Goal: Information Seeking & Learning: Check status

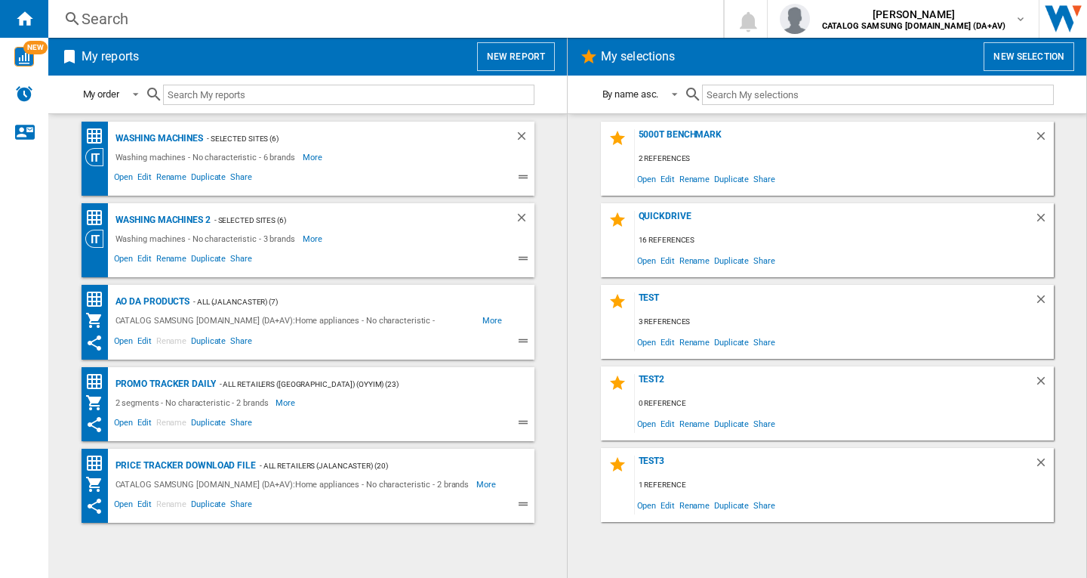
click at [116, 21] on div "Search" at bounding box center [383, 18] width 603 height 21
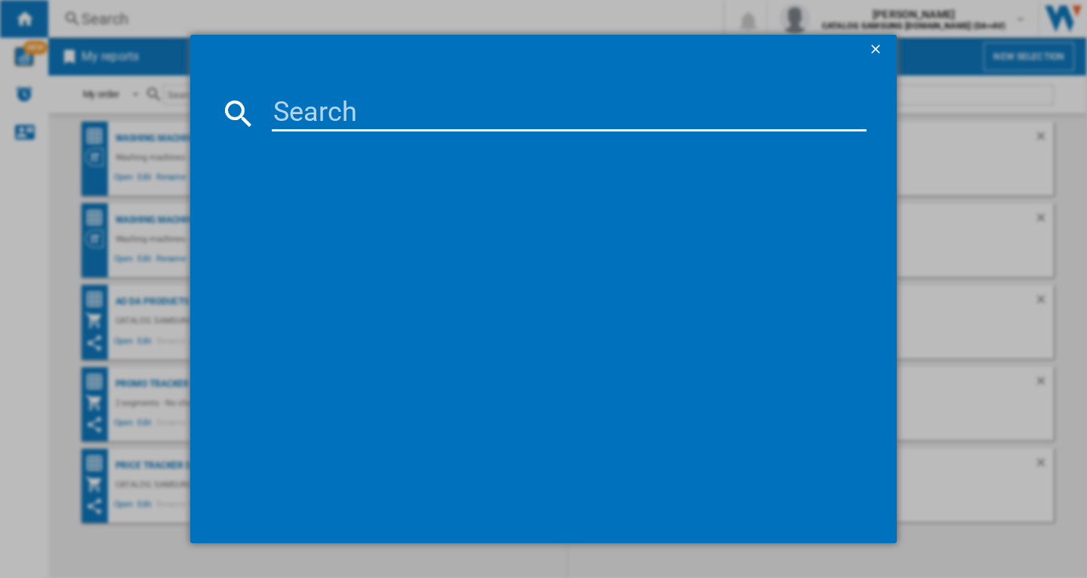
click at [301, 106] on input at bounding box center [569, 113] width 595 height 36
paste input "WD80TA046BX/EU"
type input "WD80TA046B"
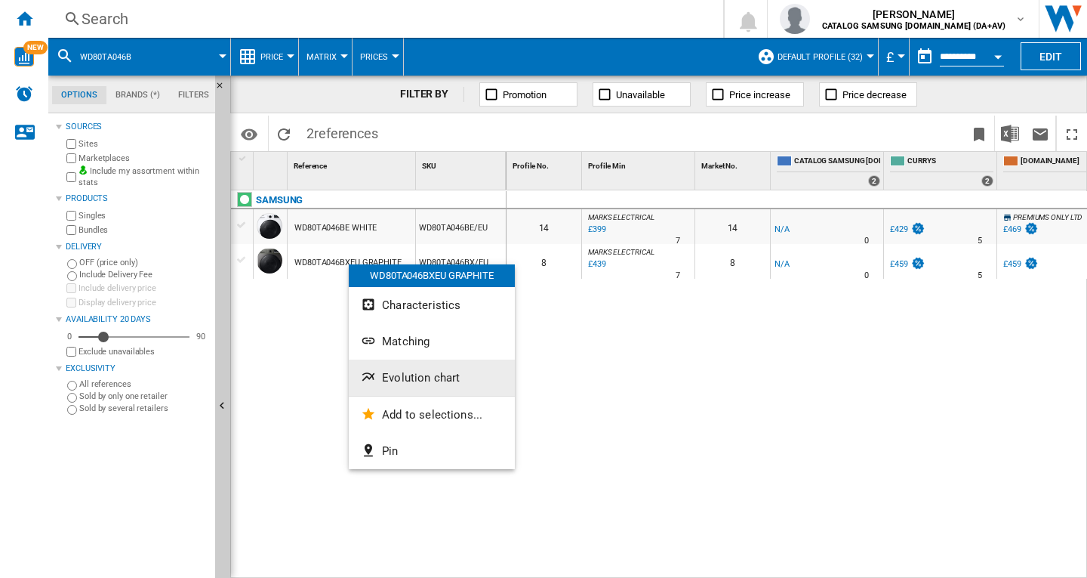
click at [423, 375] on span "Evolution chart" at bounding box center [421, 378] width 78 height 14
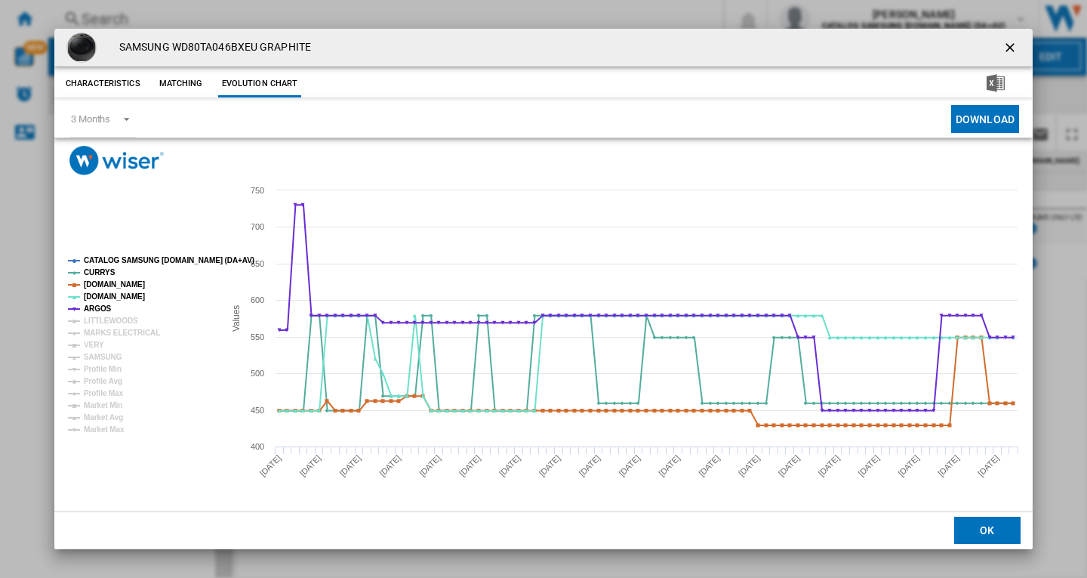
click at [119, 258] on tspan "CATALOG SAMSUNG [DOMAIN_NAME] (DA+AV)" at bounding box center [169, 260] width 171 height 8
click at [106, 337] on tspan "MARKS ELECTRICAL" at bounding box center [122, 333] width 76 height 8
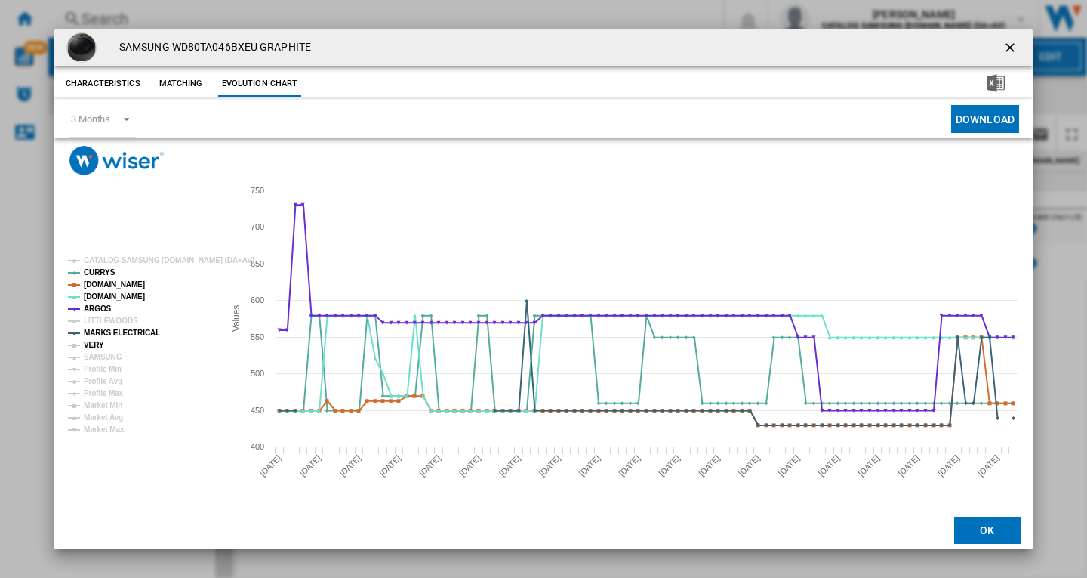
click at [98, 345] on tspan "VERY" at bounding box center [94, 345] width 20 height 8
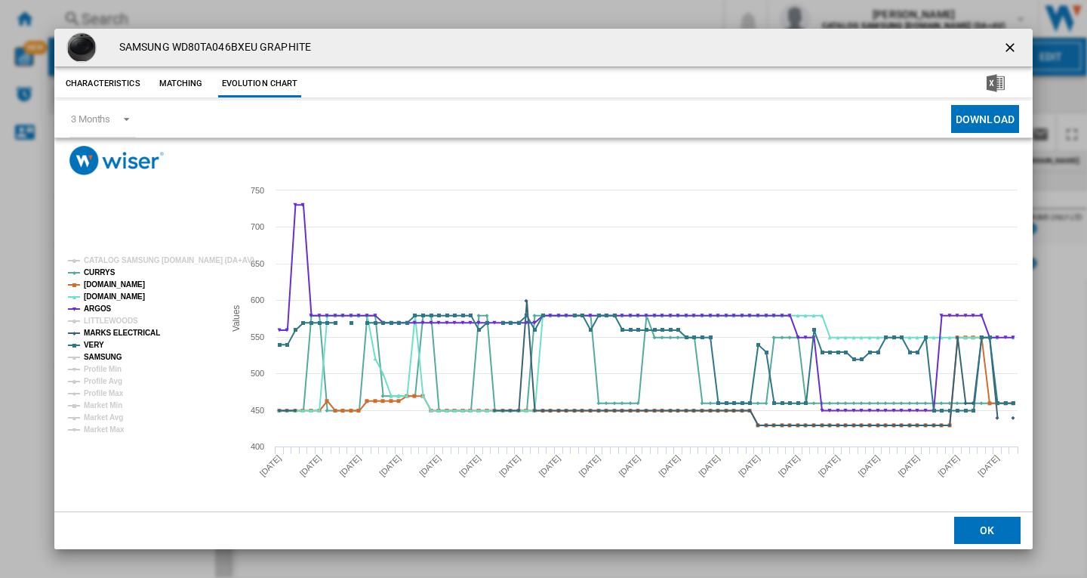
click at [105, 356] on tspan "SAMSUNG" at bounding box center [103, 357] width 39 height 8
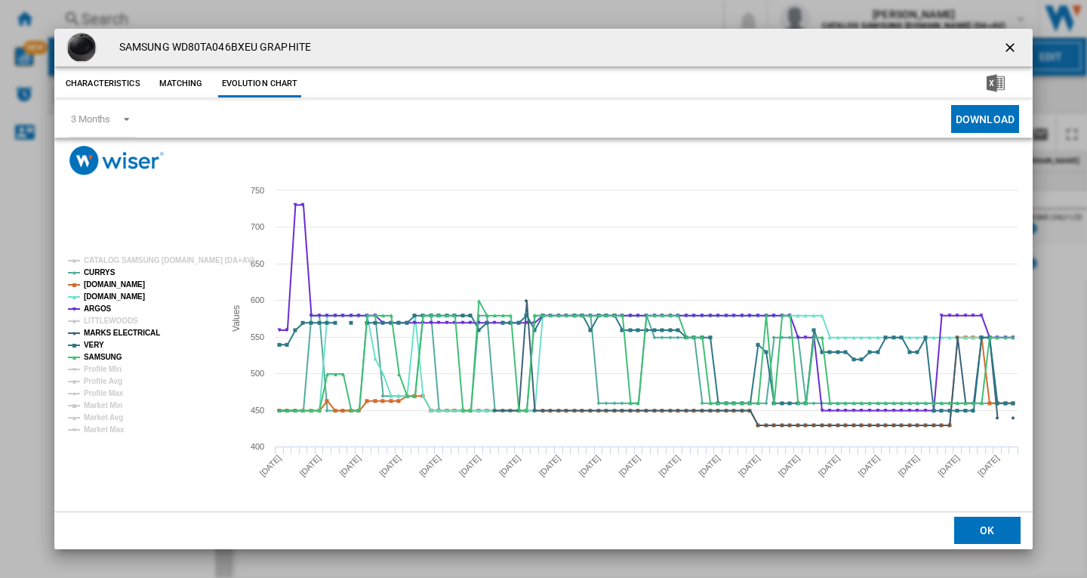
click at [1008, 45] on ng-md-icon "getI18NText('BUTTONS.CLOSE_DIALOG')" at bounding box center [1012, 49] width 18 height 18
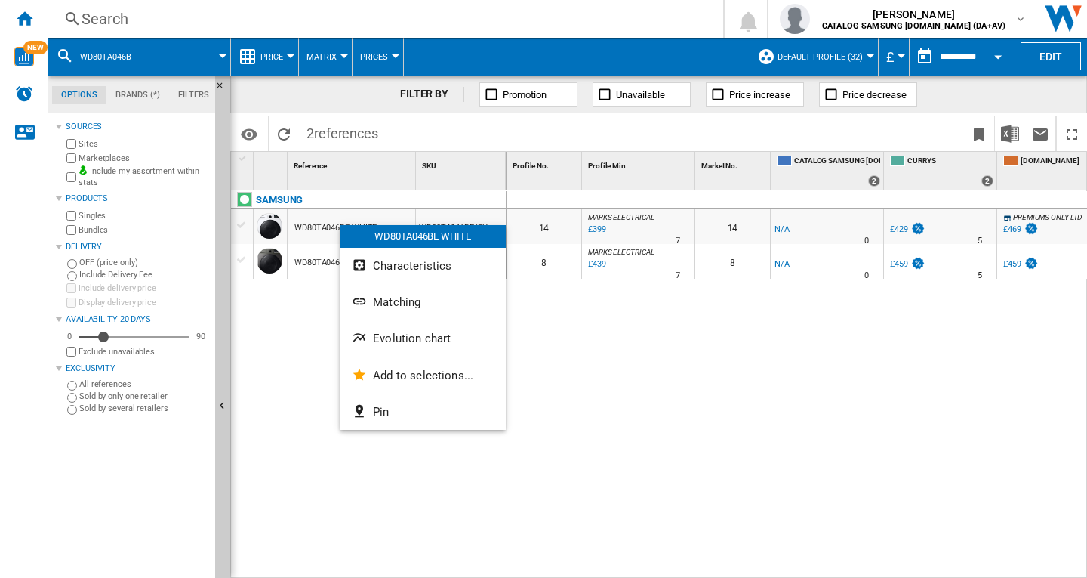
drag, startPoint x: 340, startPoint y: 225, endPoint x: 701, endPoint y: 349, distance: 381.6
click at [720, 362] on div at bounding box center [543, 289] width 1087 height 578
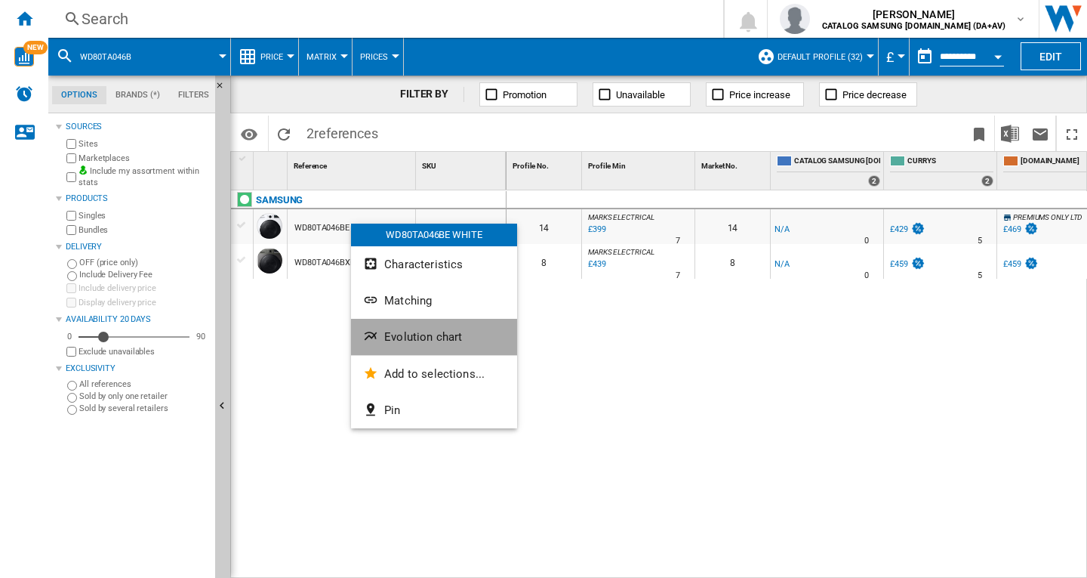
click at [418, 334] on span "Evolution chart" at bounding box center [423, 337] width 78 height 14
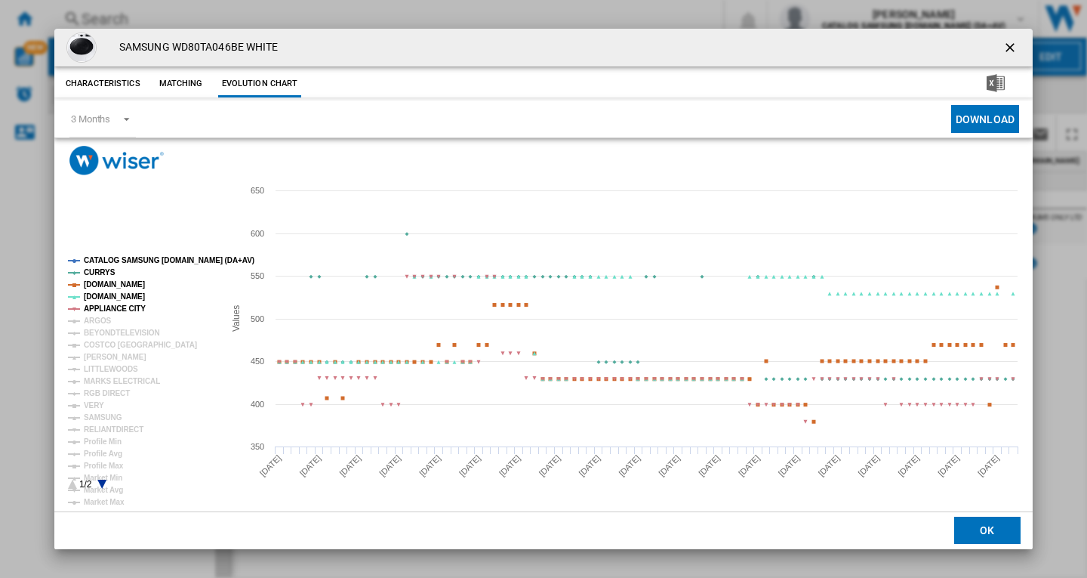
drag, startPoint x: 122, startPoint y: 258, endPoint x: 118, endPoint y: 266, distance: 9.1
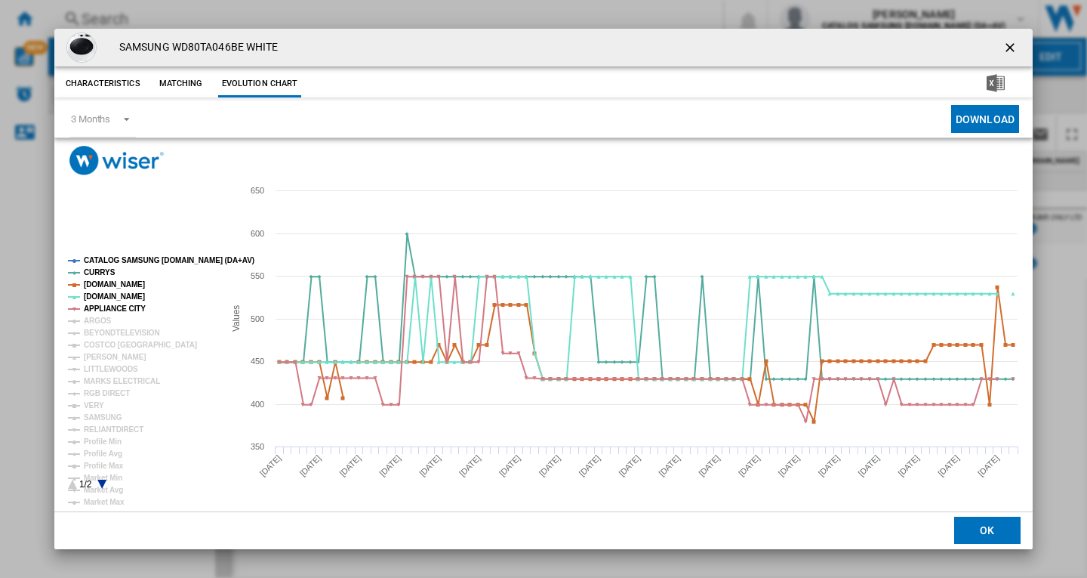
click at [121, 261] on tspan "CATALOG SAMSUNG [DOMAIN_NAME] (DA+AV)" at bounding box center [169, 260] width 171 height 8
click at [97, 325] on tspan "ARGOS" at bounding box center [98, 320] width 28 height 8
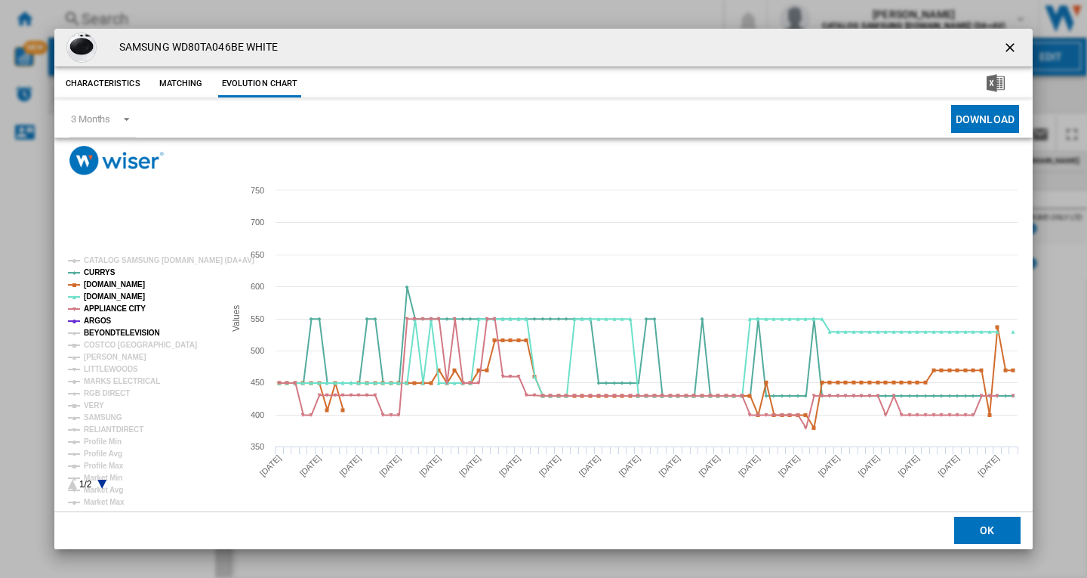
click at [100, 333] on tspan "BEYONDTELEVISION" at bounding box center [122, 333] width 76 height 8
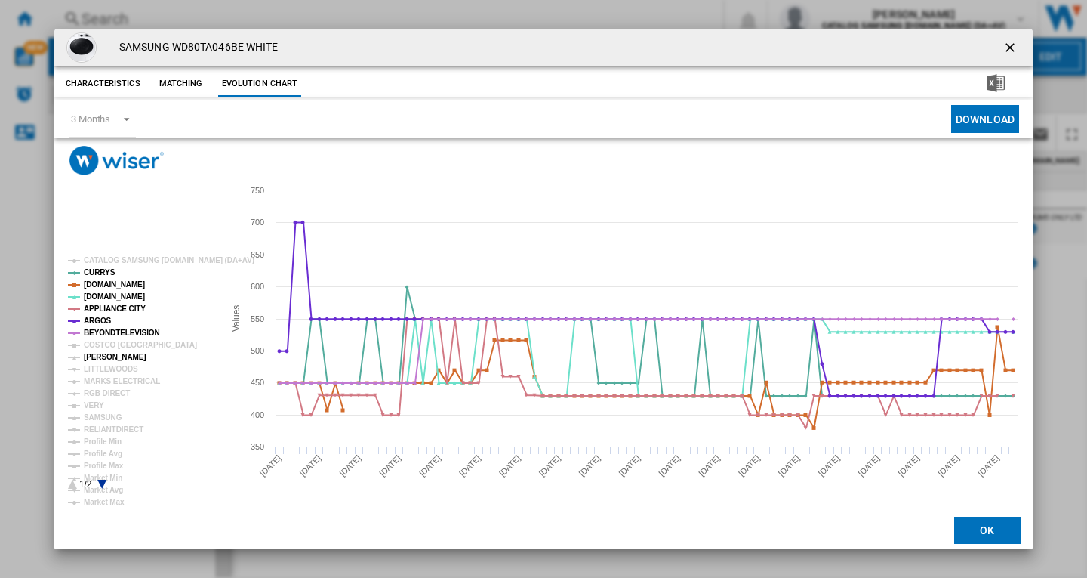
click at [103, 349] on tspan "COSTCO [GEOGRAPHIC_DATA]" at bounding box center [140, 345] width 113 height 8
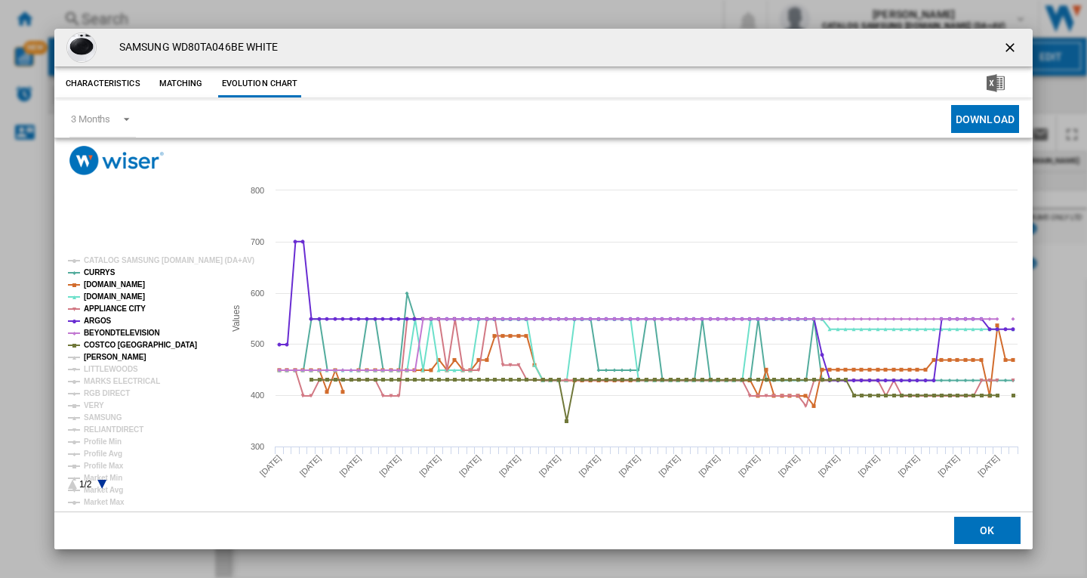
click at [100, 356] on tspan "[PERSON_NAME]" at bounding box center [115, 357] width 63 height 8
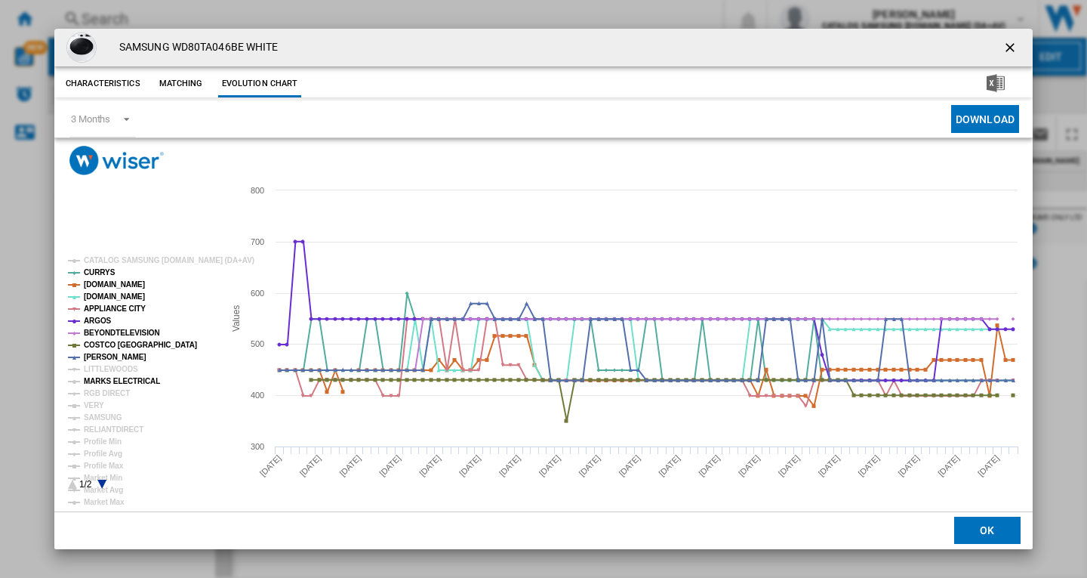
click at [96, 381] on tspan "MARKS ELECTRICAL" at bounding box center [122, 381] width 76 height 8
click at [95, 393] on tspan "RGB DIRECT" at bounding box center [107, 393] width 46 height 8
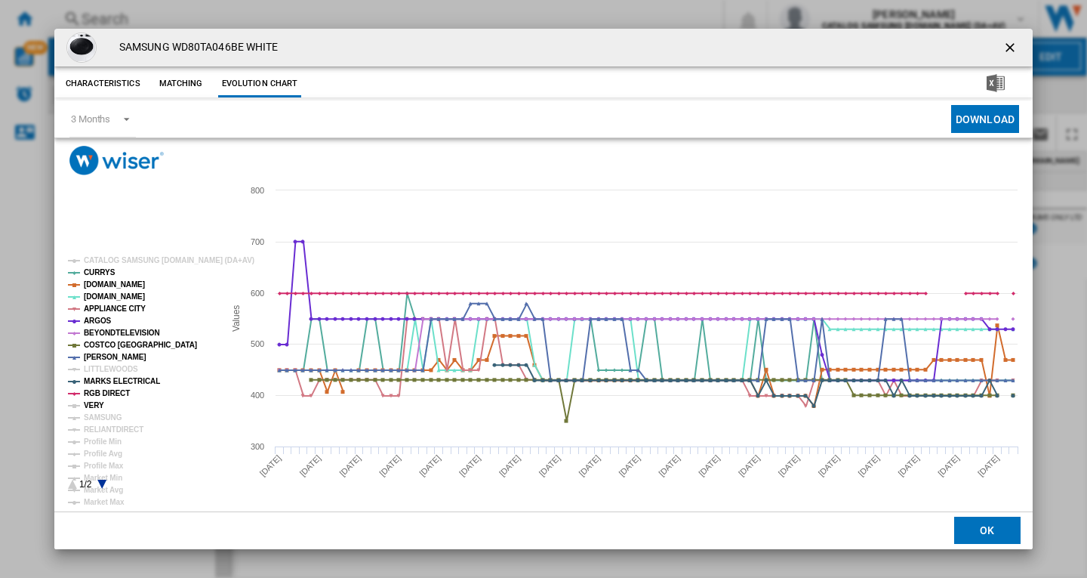
click at [92, 409] on tspan "VERY" at bounding box center [94, 405] width 20 height 8
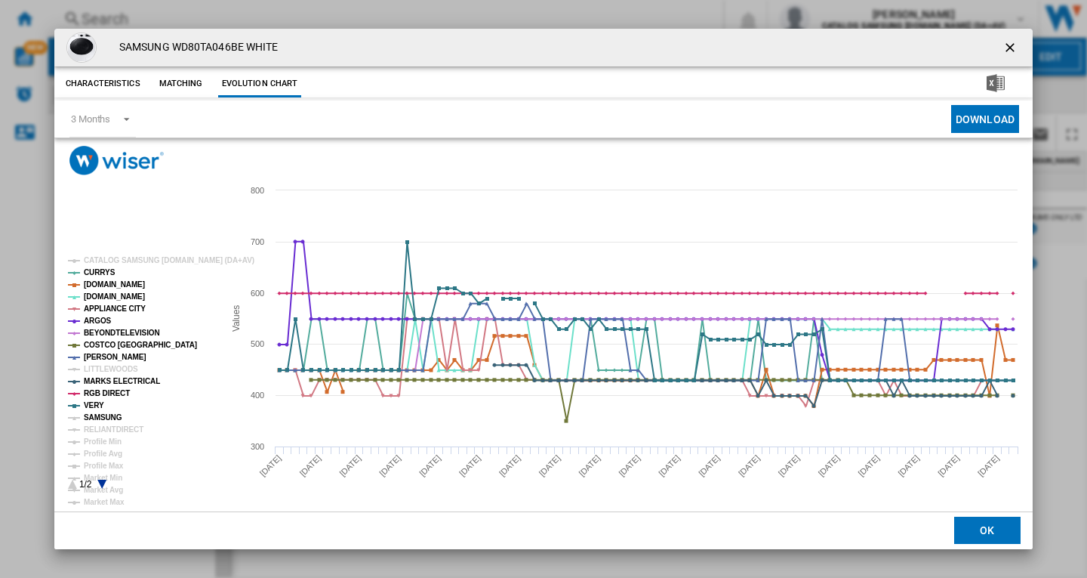
drag, startPoint x: 99, startPoint y: 416, endPoint x: 101, endPoint y: 429, distance: 13.0
click at [100, 421] on tspan "SAMSUNG" at bounding box center [103, 417] width 39 height 8
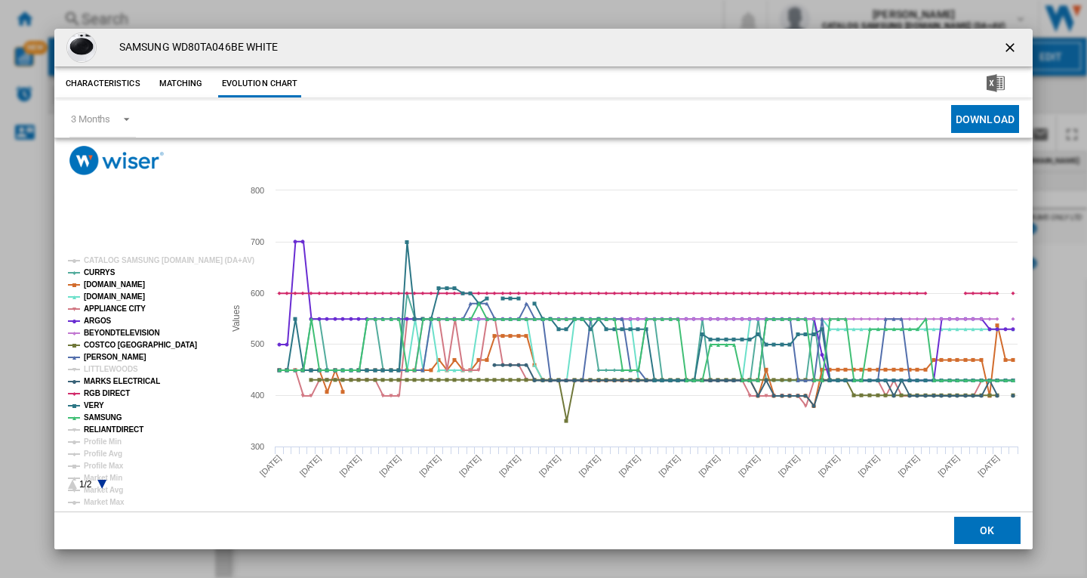
click at [100, 430] on tspan "RELIANTDIRECT" at bounding box center [114, 429] width 60 height 8
click at [1005, 47] on ng-md-icon "getI18NText('BUTTONS.CLOSE_DIALOG')" at bounding box center [1012, 49] width 18 height 18
